Goal: Transaction & Acquisition: Purchase product/service

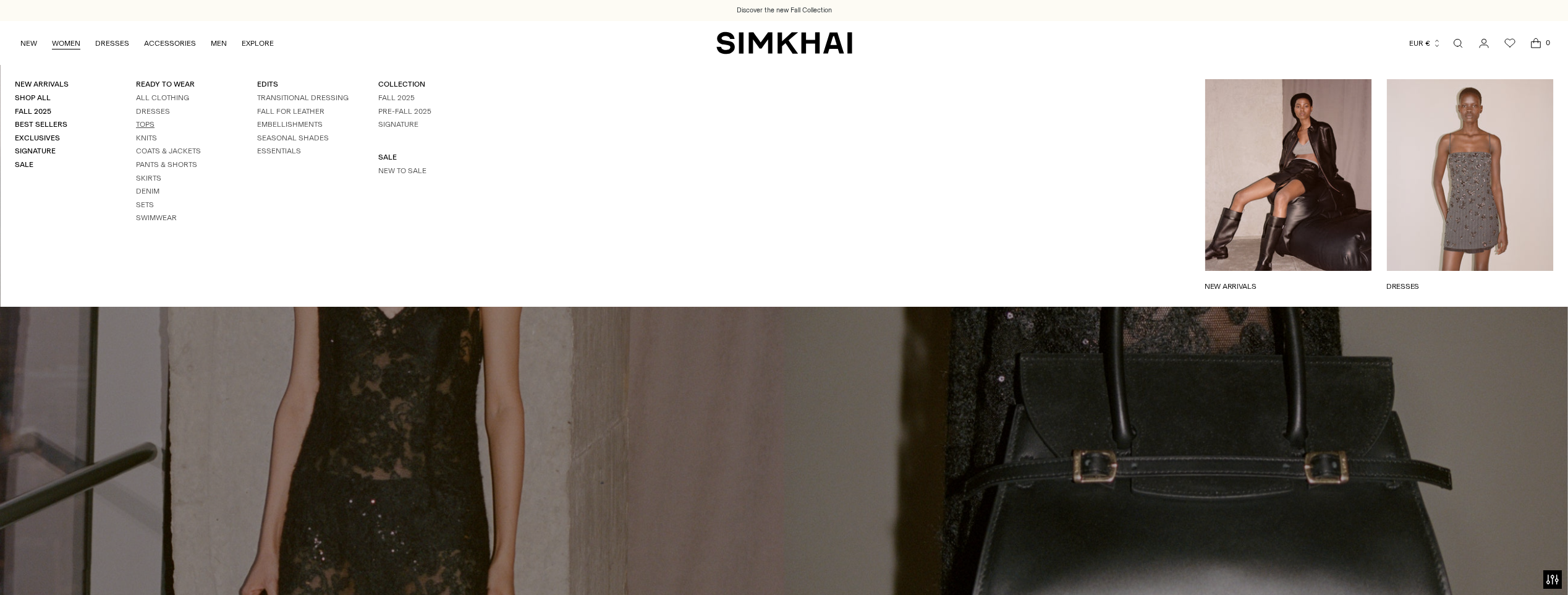
click at [147, 122] on link "Tops" at bounding box center [145, 124] width 19 height 8
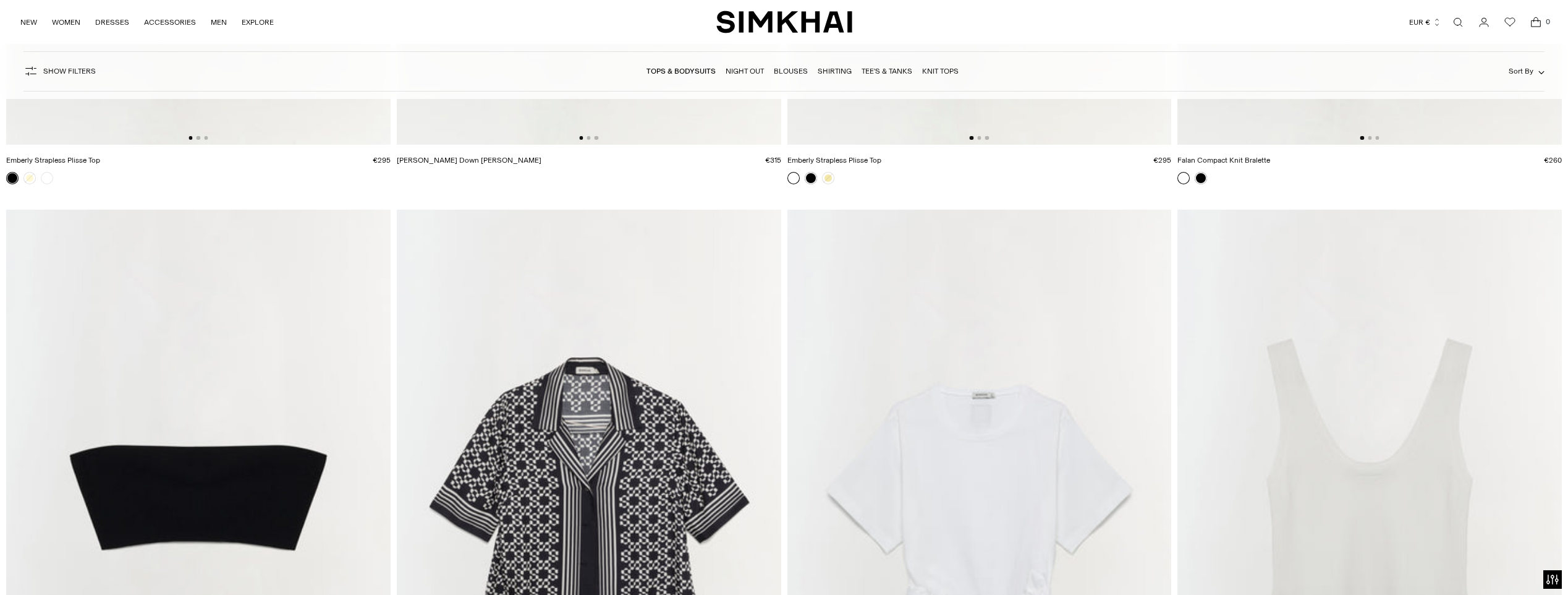
scroll to position [13728, 0]
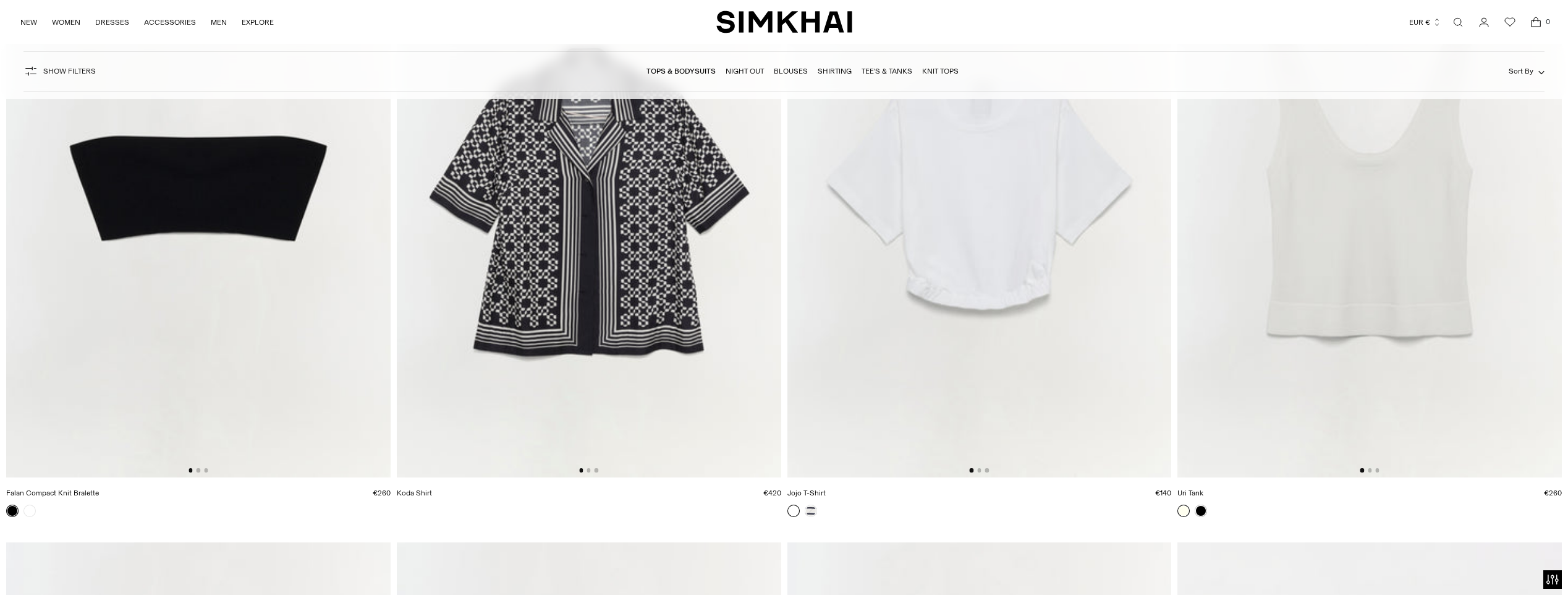
click at [955, 319] on img at bounding box center [979, 189] width 384 height 577
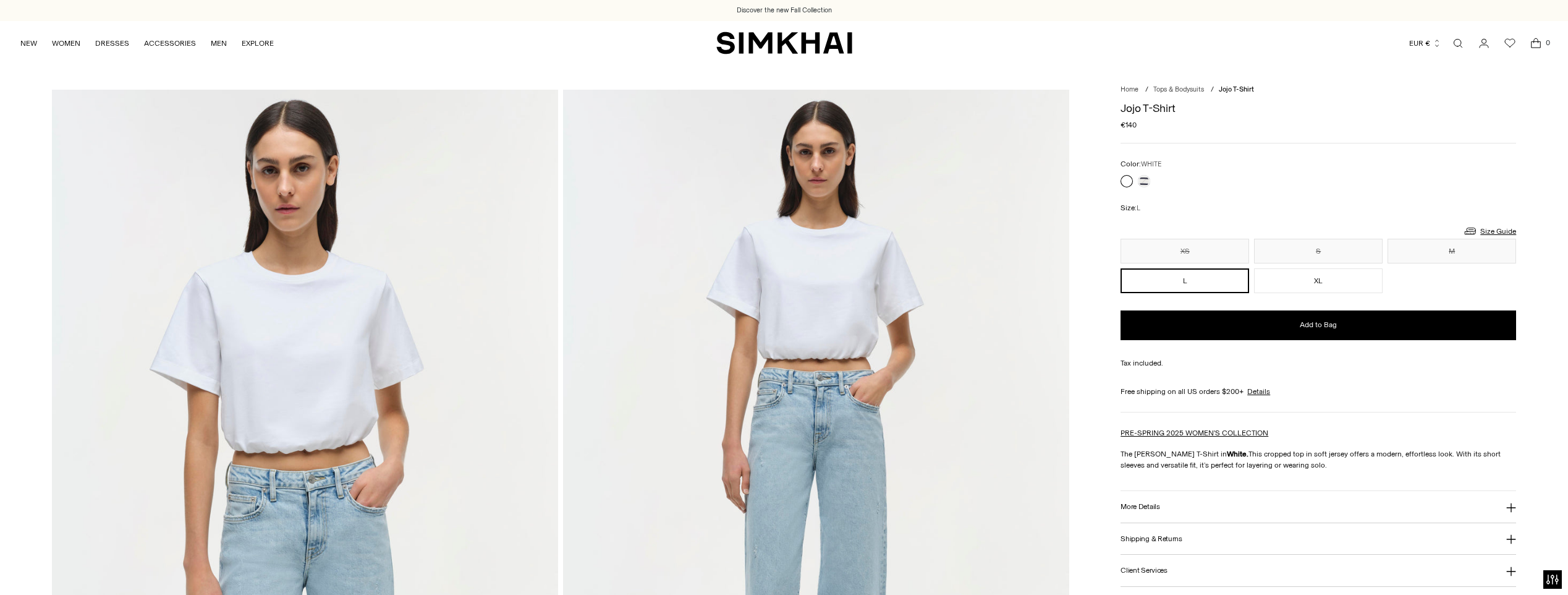
click at [1145, 504] on button "More Details" at bounding box center [1318, 507] width 395 height 32
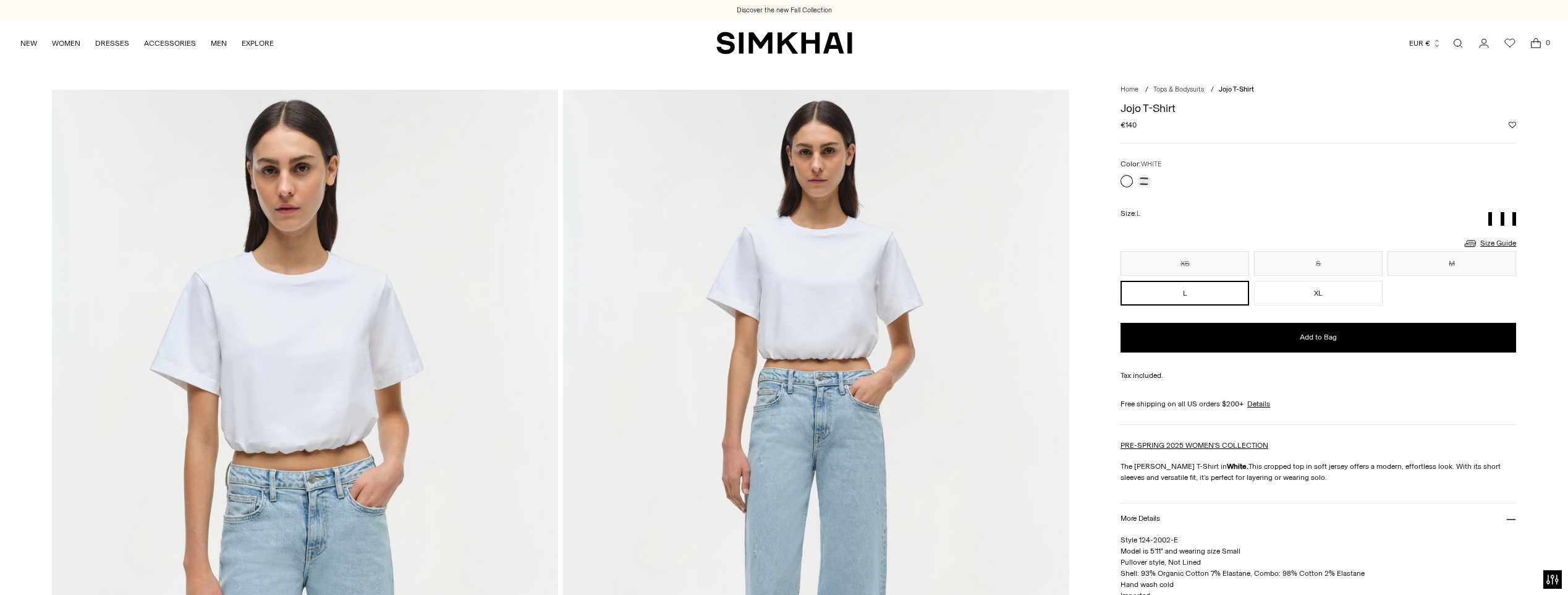
click at [1147, 519] on h3 "More Details" at bounding box center [1140, 518] width 39 height 8
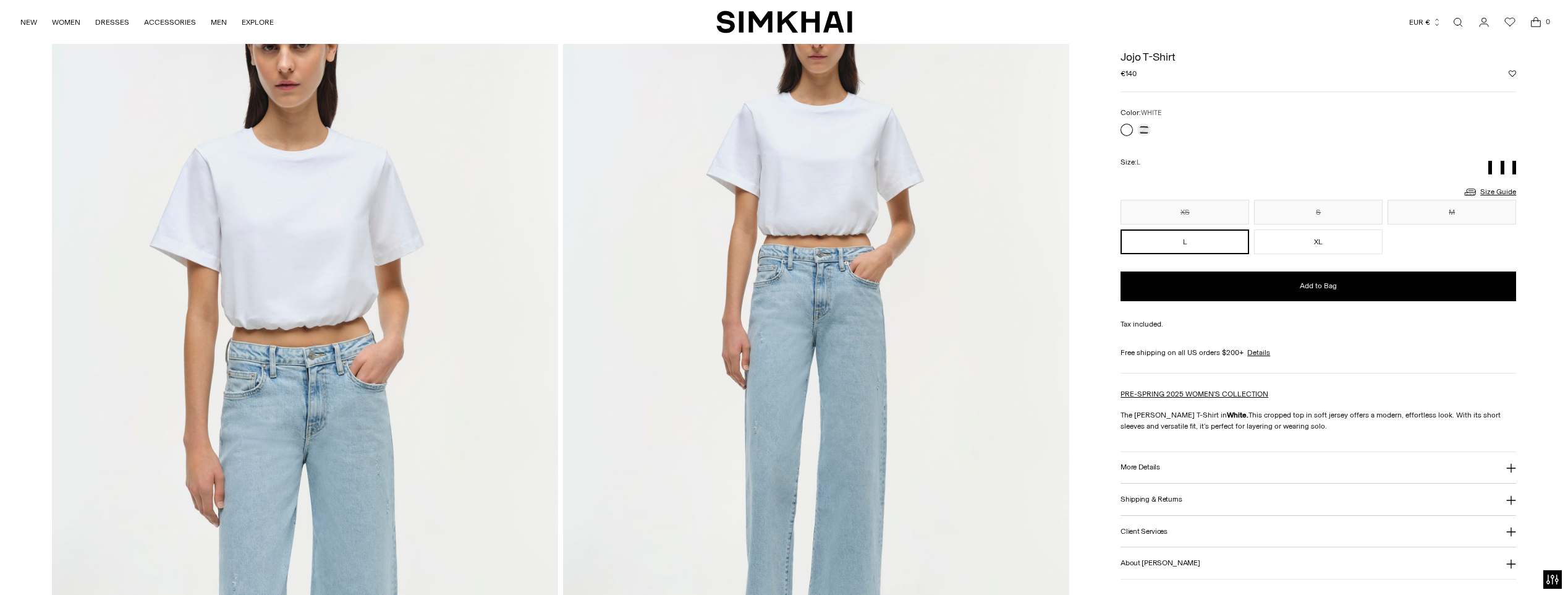
click at [1148, 462] on button "More Details" at bounding box center [1318, 468] width 395 height 32
